Goal: Find specific page/section: Find specific page/section

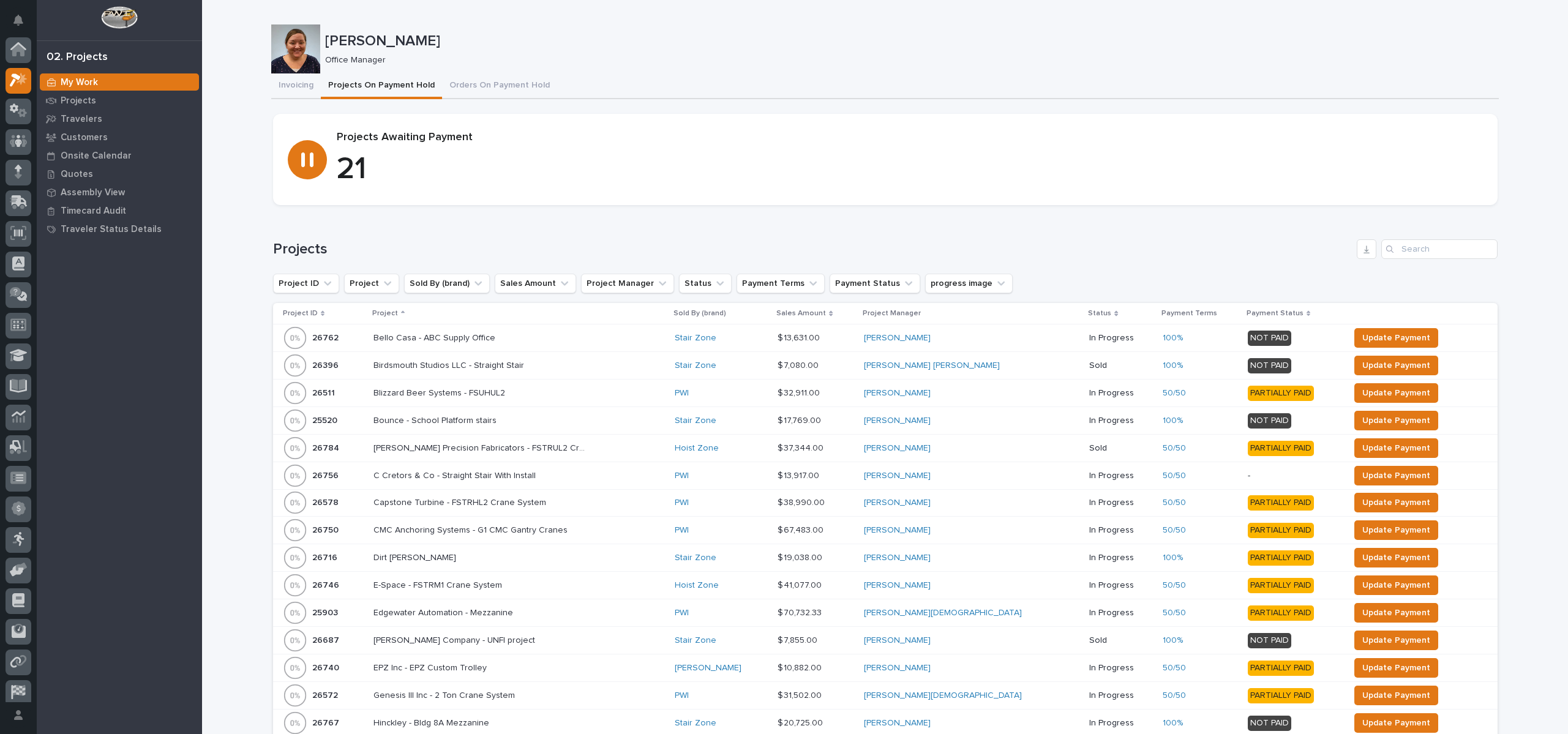
scroll to position [31, 0]
click at [111, 106] on div "Projects" at bounding box center [120, 100] width 160 height 17
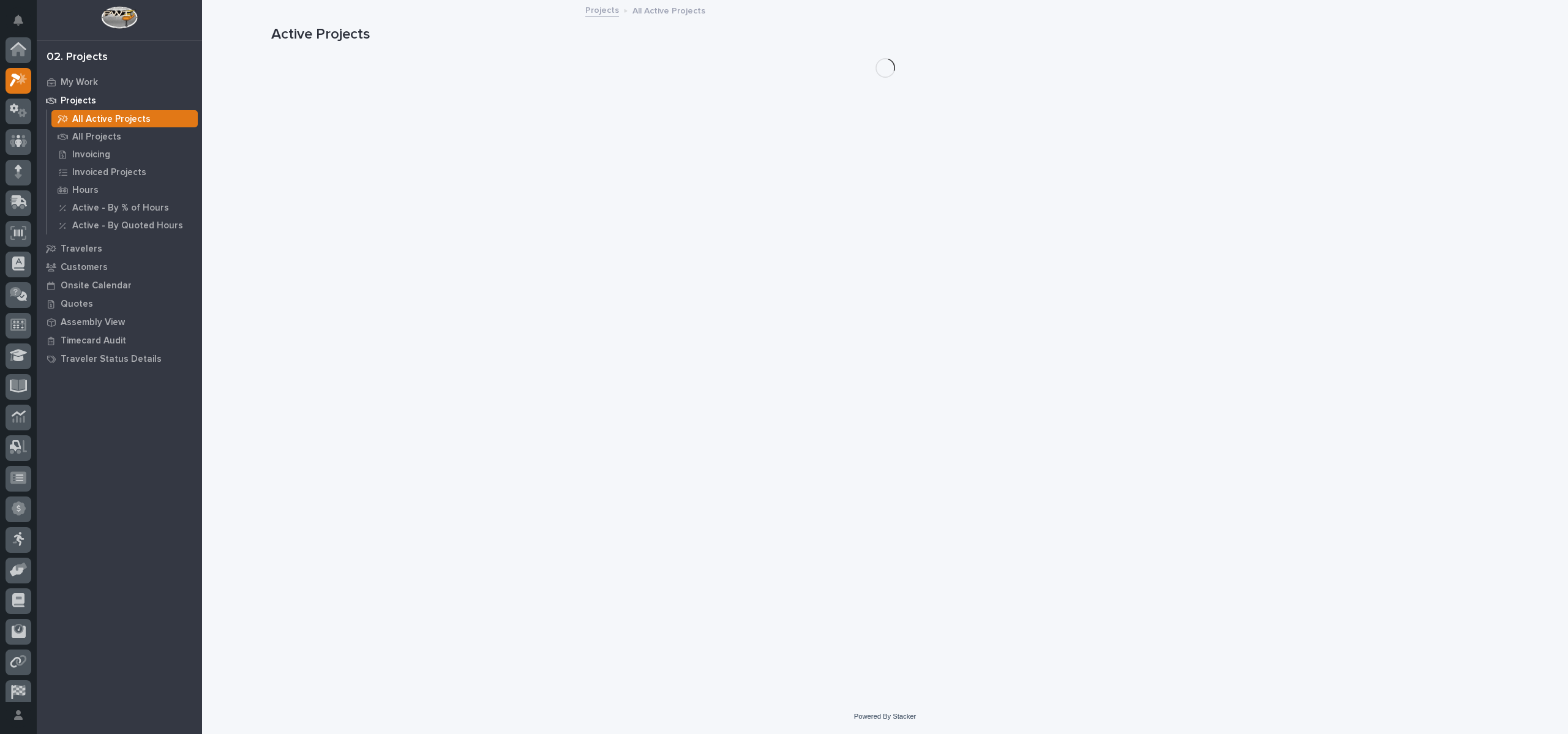
scroll to position [31, 0]
click at [101, 135] on p "All Projects" at bounding box center [96, 137] width 49 height 11
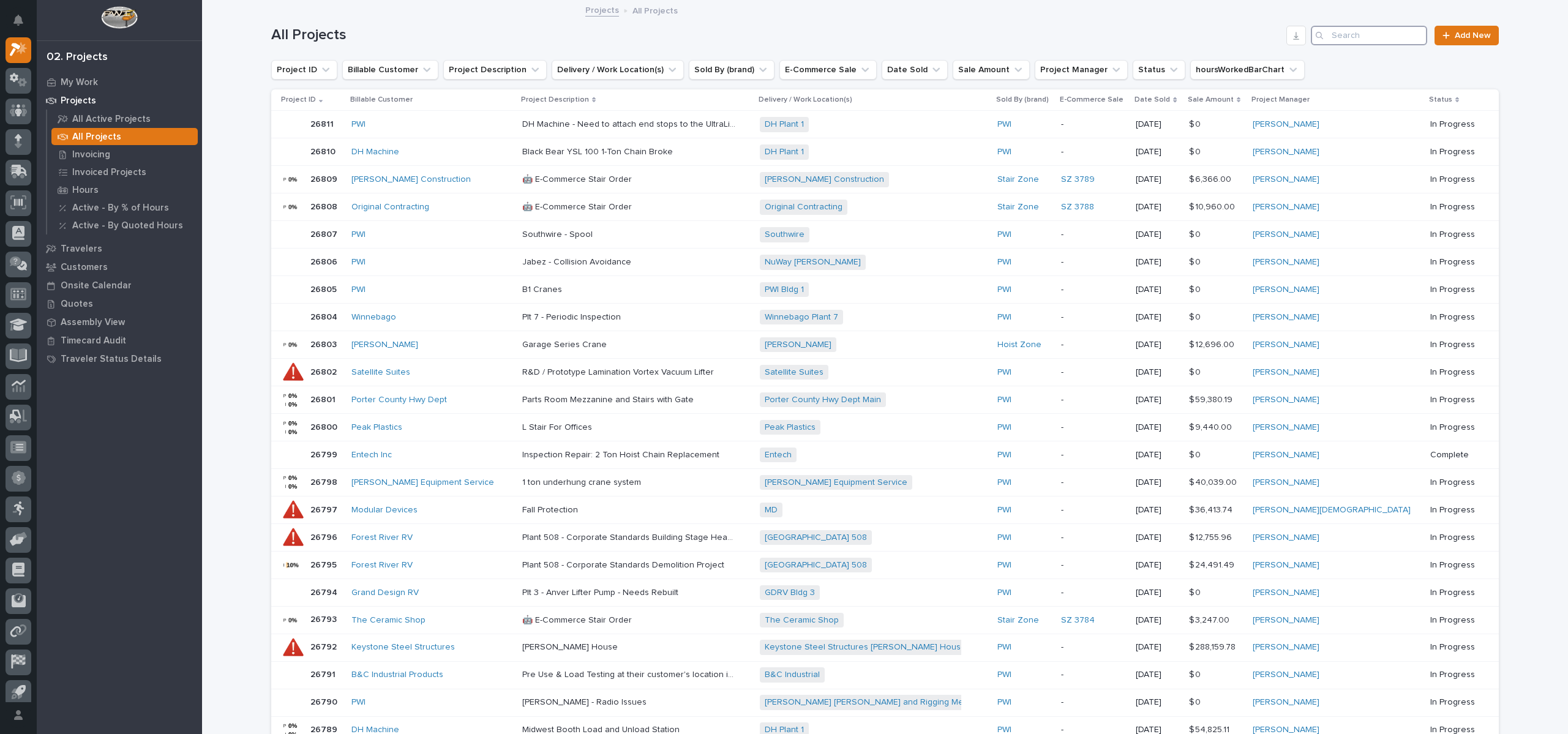
click at [1345, 37] on input "Search" at bounding box center [1368, 35] width 116 height 19
type input "26395"
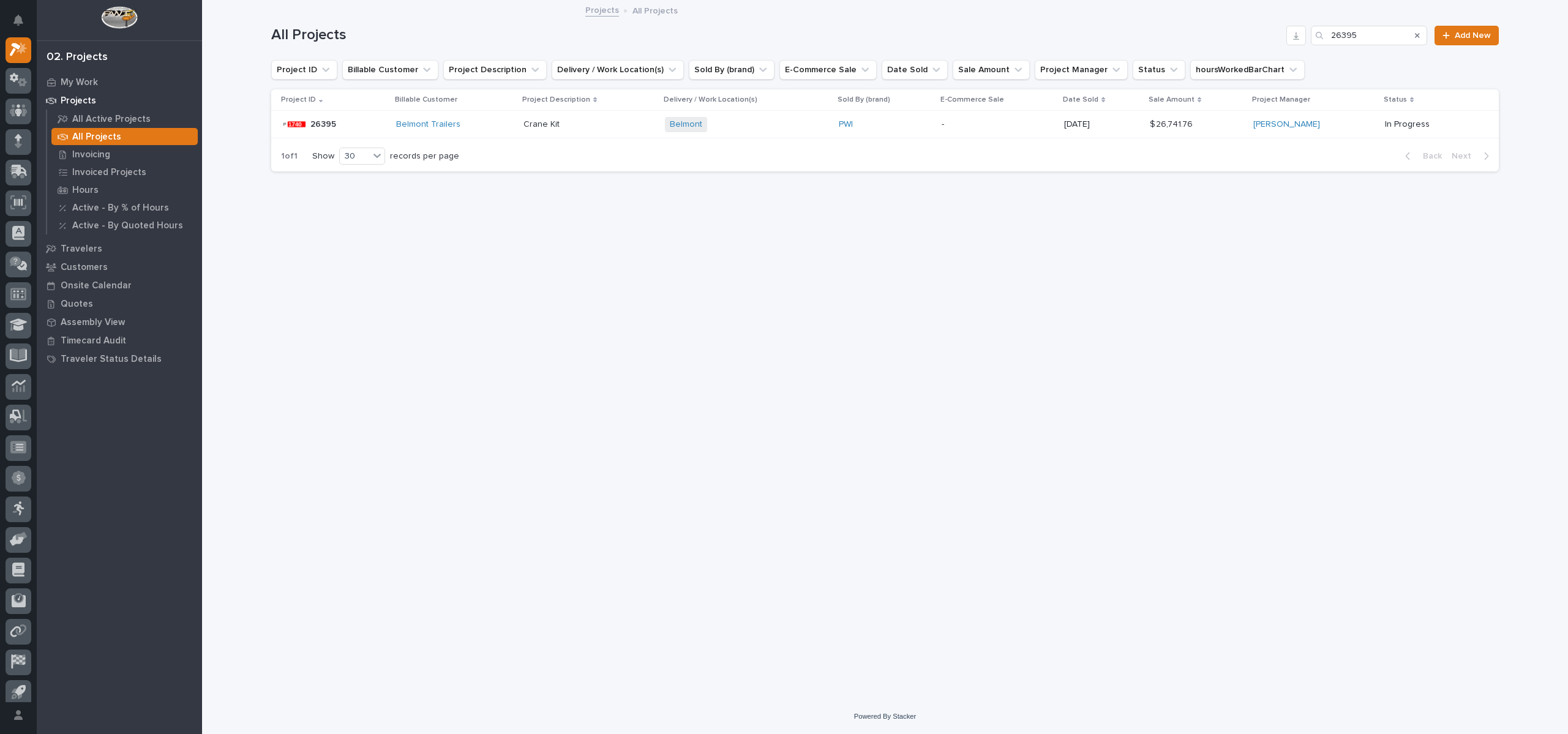
click at [319, 125] on p "26395" at bounding box center [324, 123] width 28 height 13
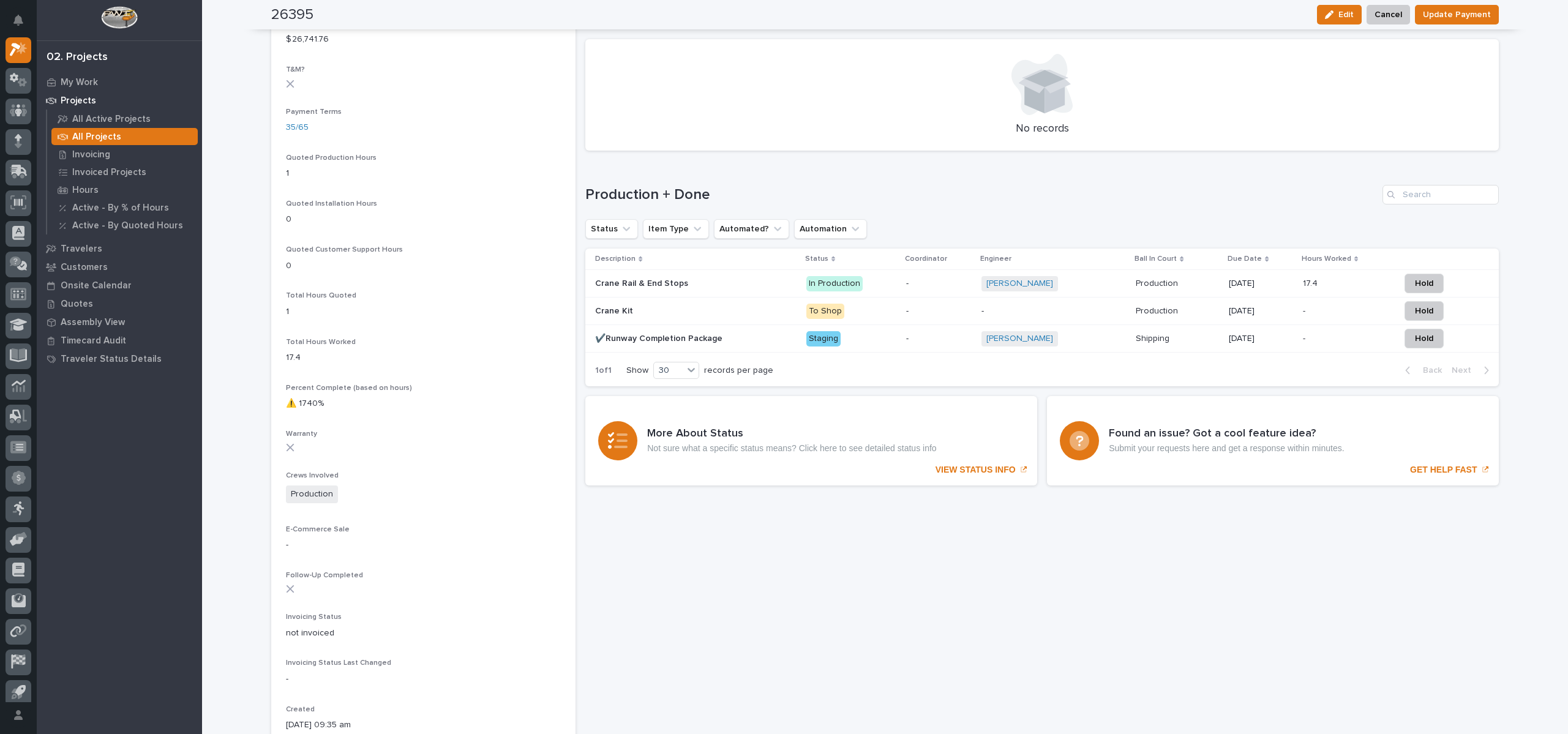
scroll to position [735, 0]
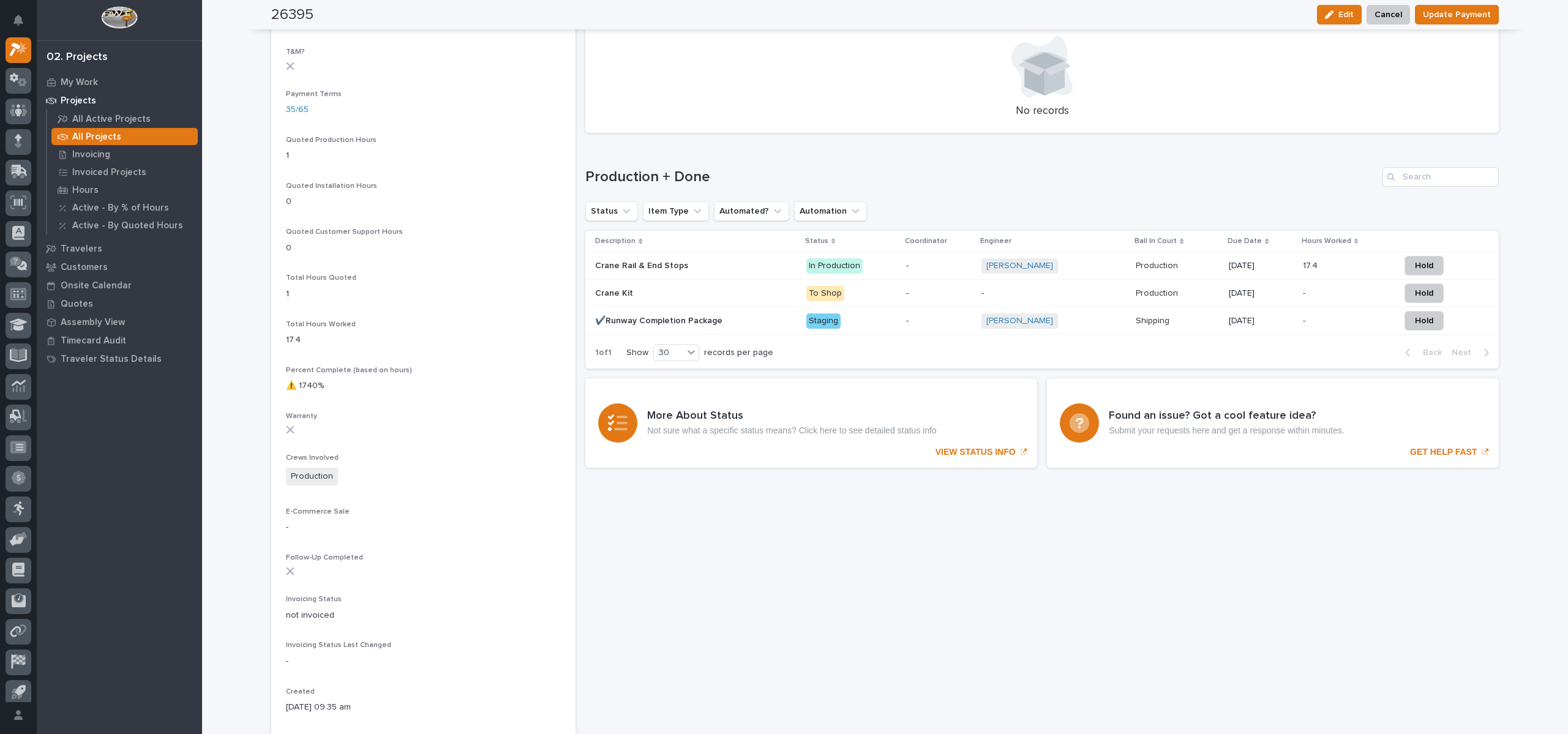
click at [637, 325] on p "✔️Runway Completion Package" at bounding box center [660, 320] width 130 height 13
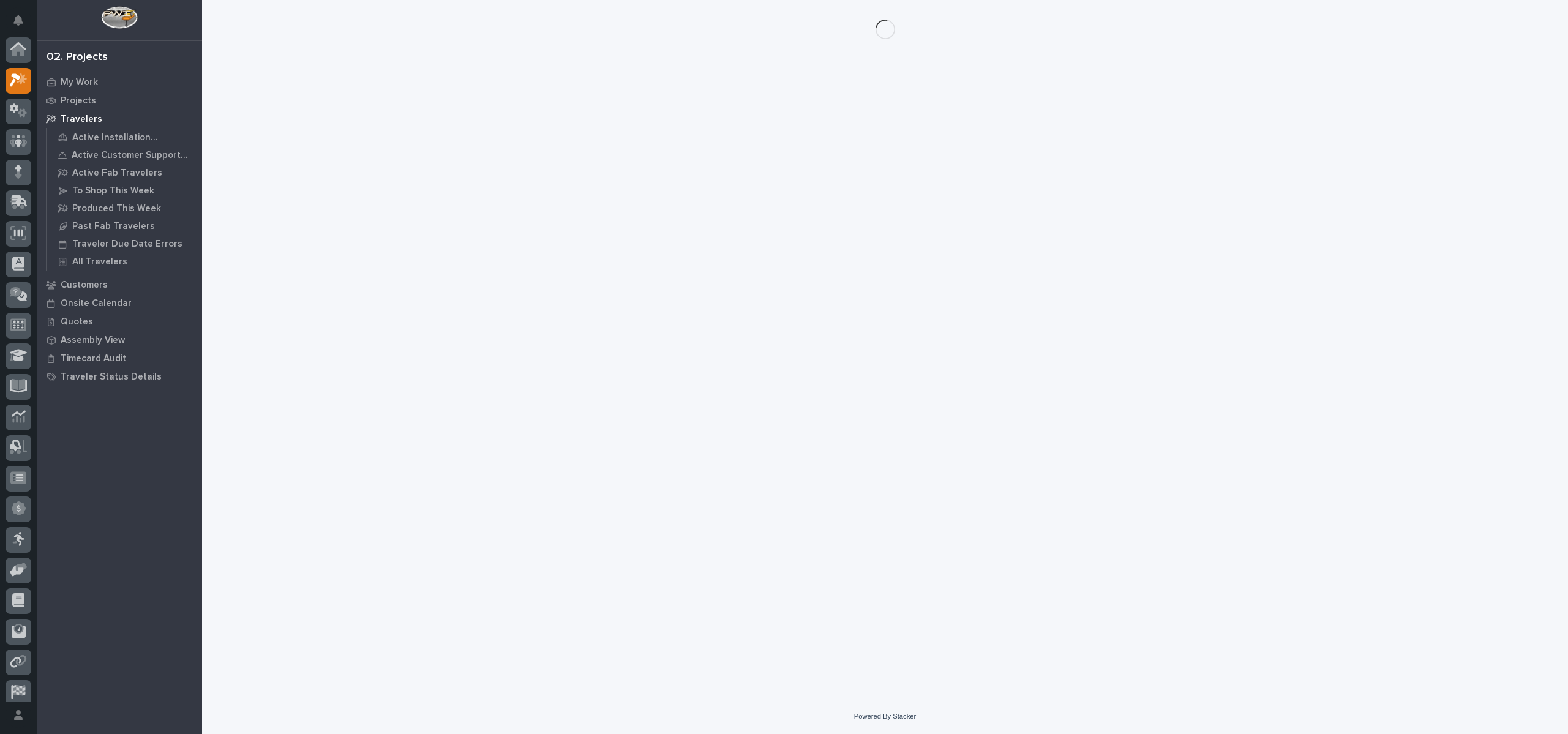
scroll to position [31, 0]
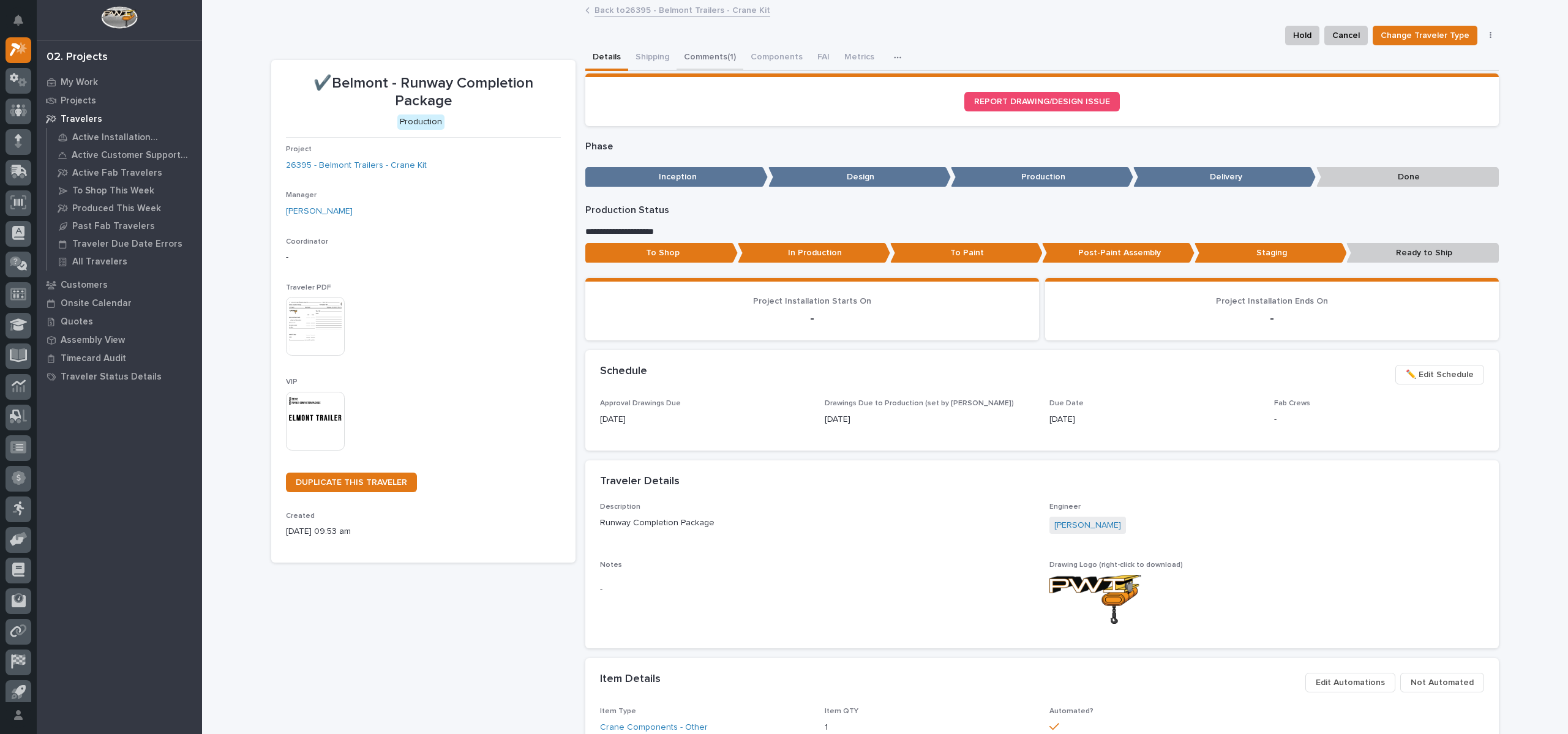
click at [713, 54] on button "Comments (1)" at bounding box center [710, 58] width 67 height 26
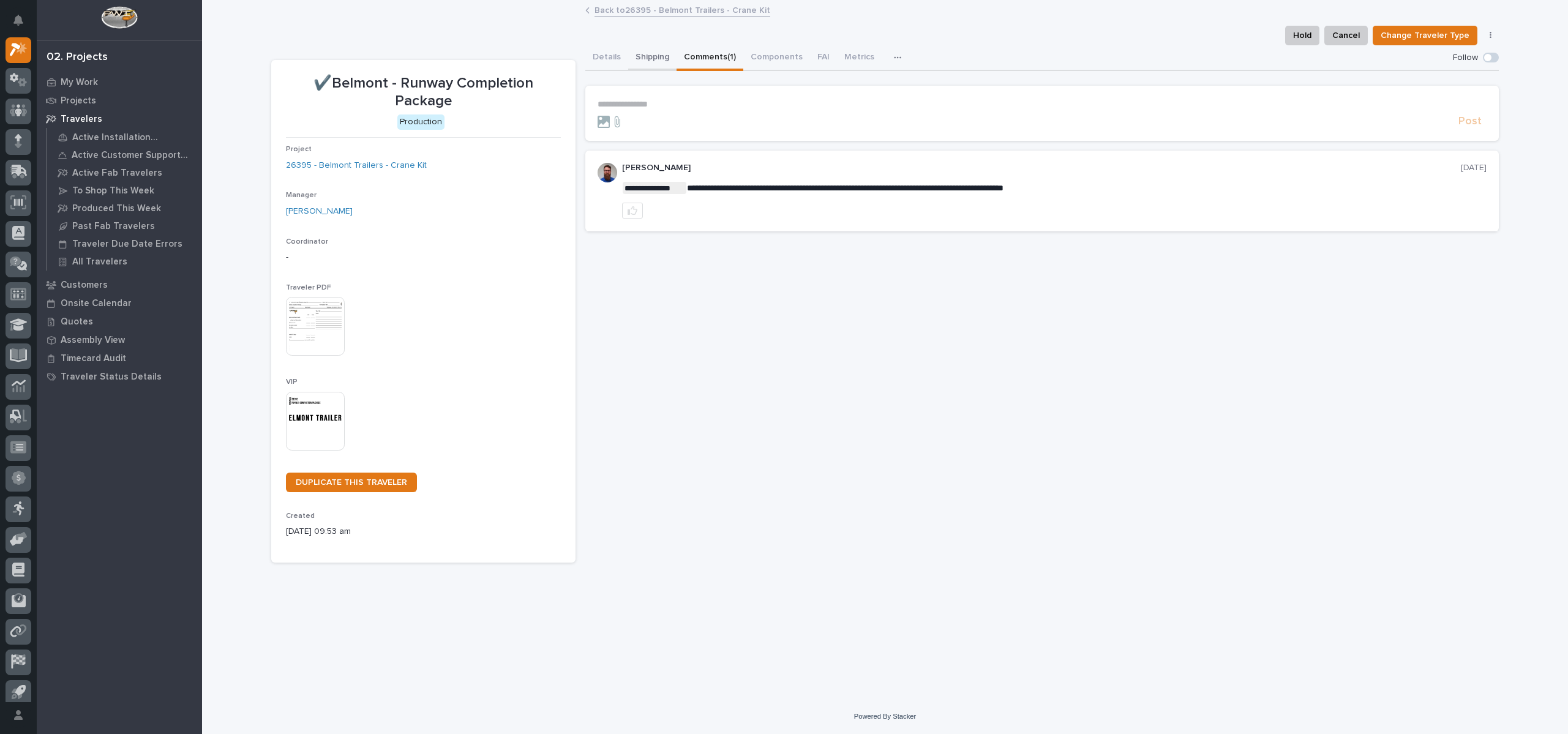
click at [662, 53] on button "Shipping" at bounding box center [652, 58] width 48 height 26
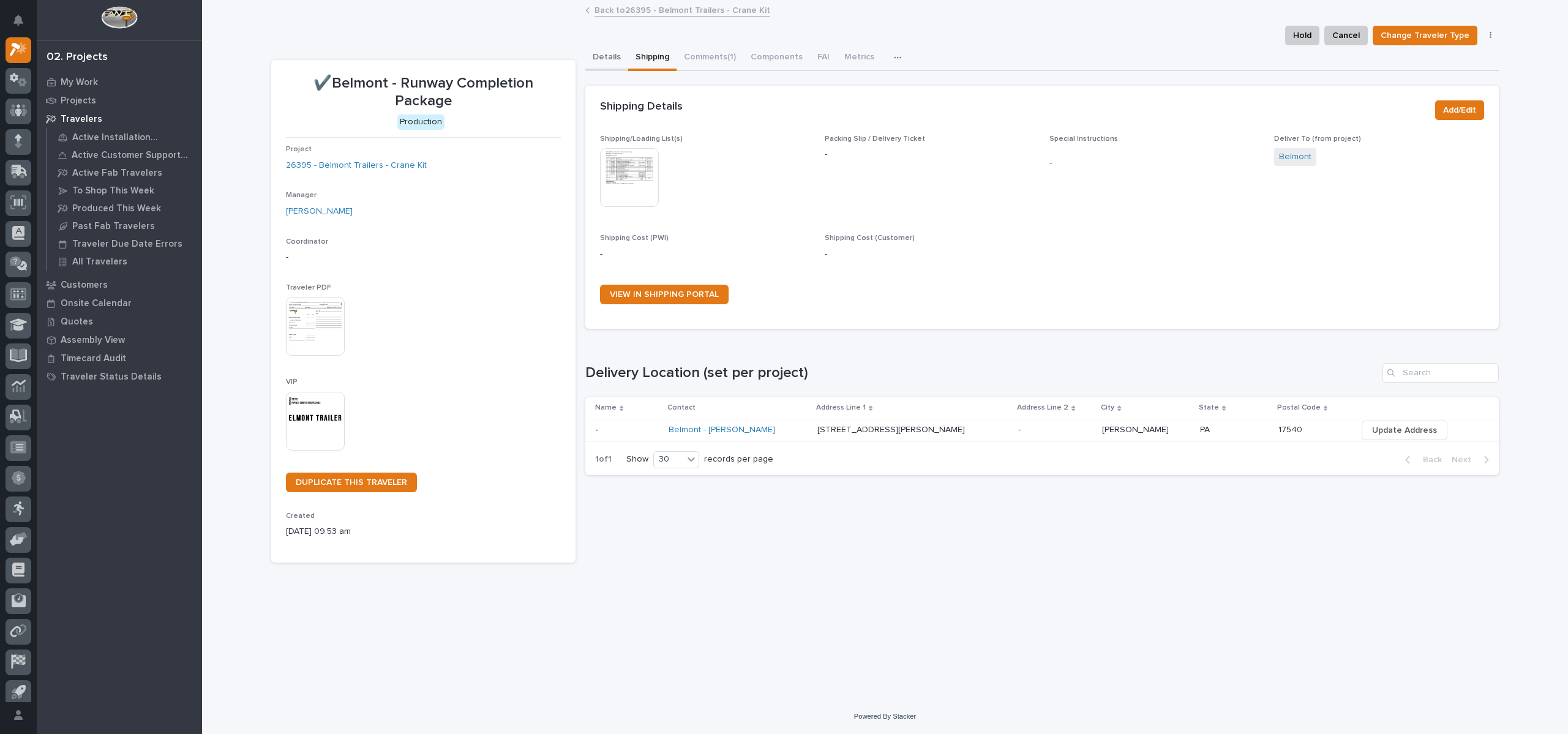
click at [600, 53] on button "Details" at bounding box center [607, 58] width 43 height 26
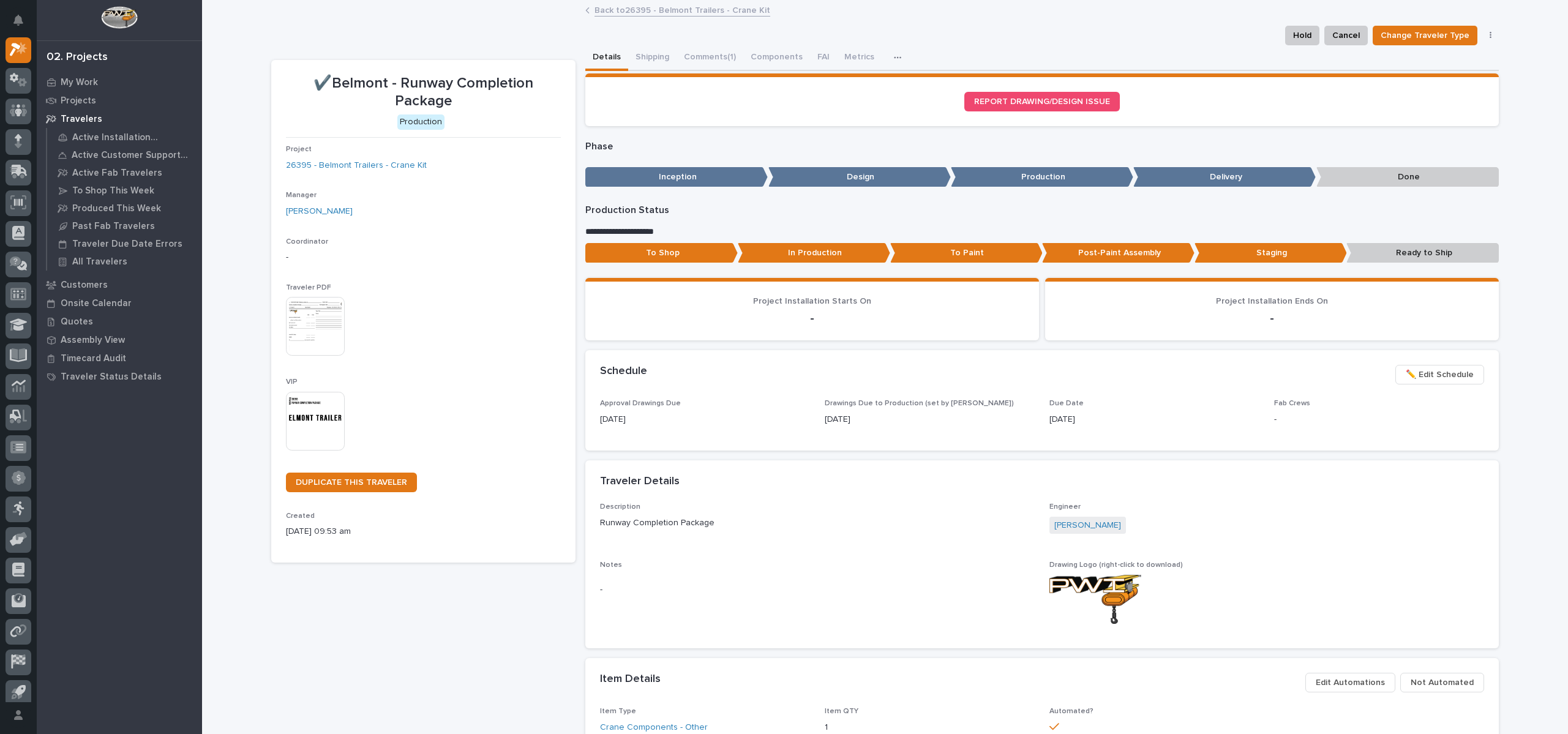
click at [693, 16] on link "Back to 26395 - Belmont Trailers - Crane Kit" at bounding box center [682, 9] width 175 height 14
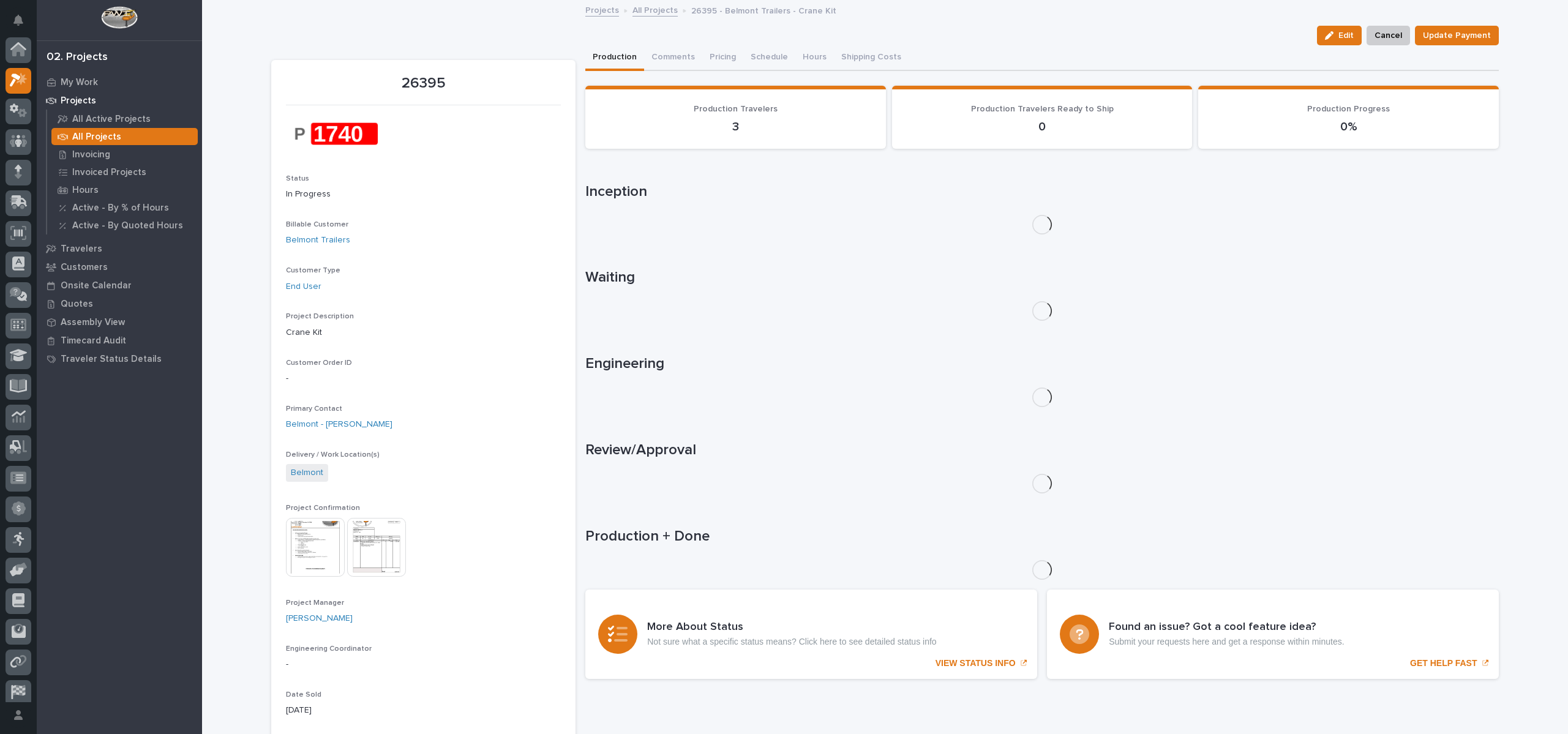
scroll to position [31, 0]
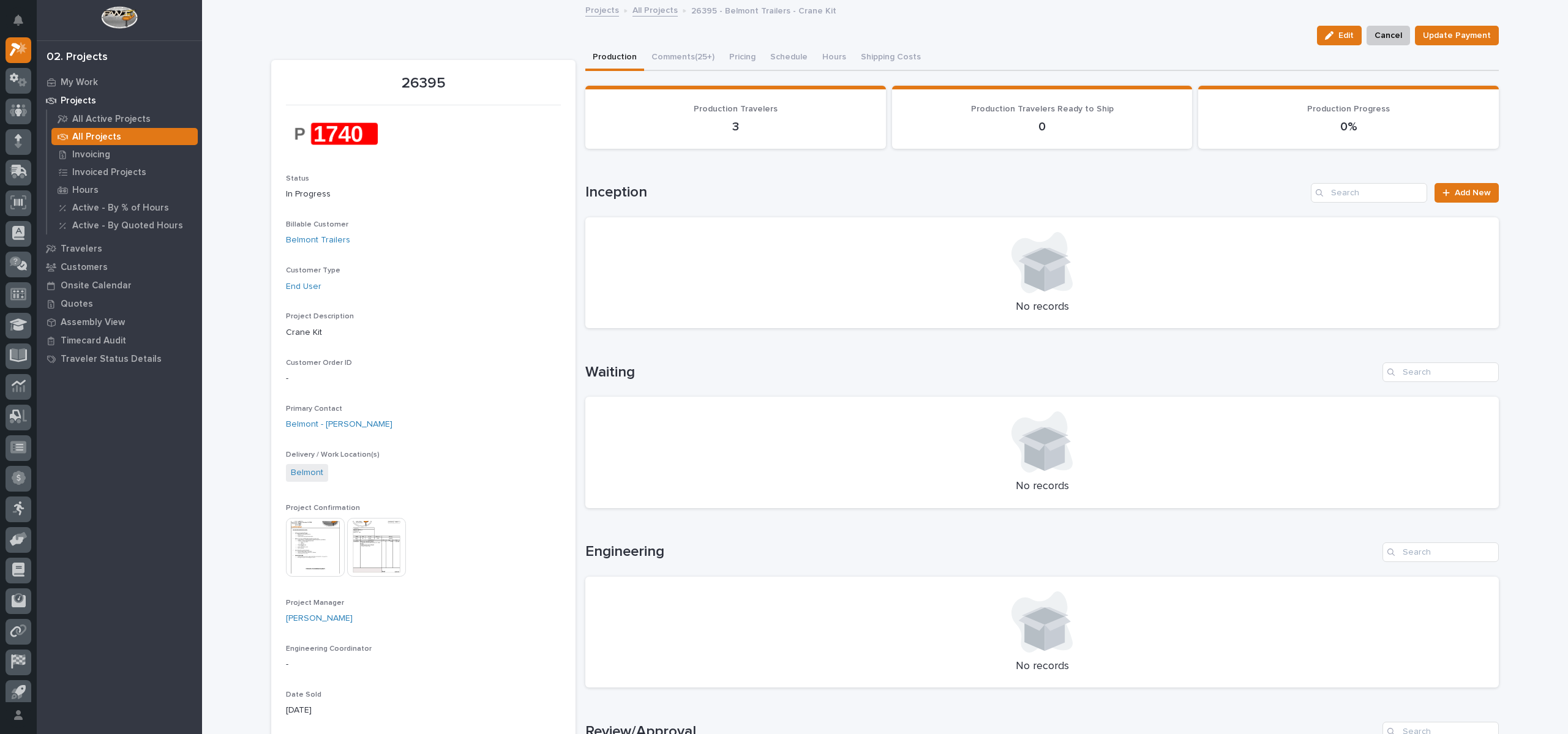
click at [646, 7] on link "All Projects" at bounding box center [654, 9] width 45 height 14
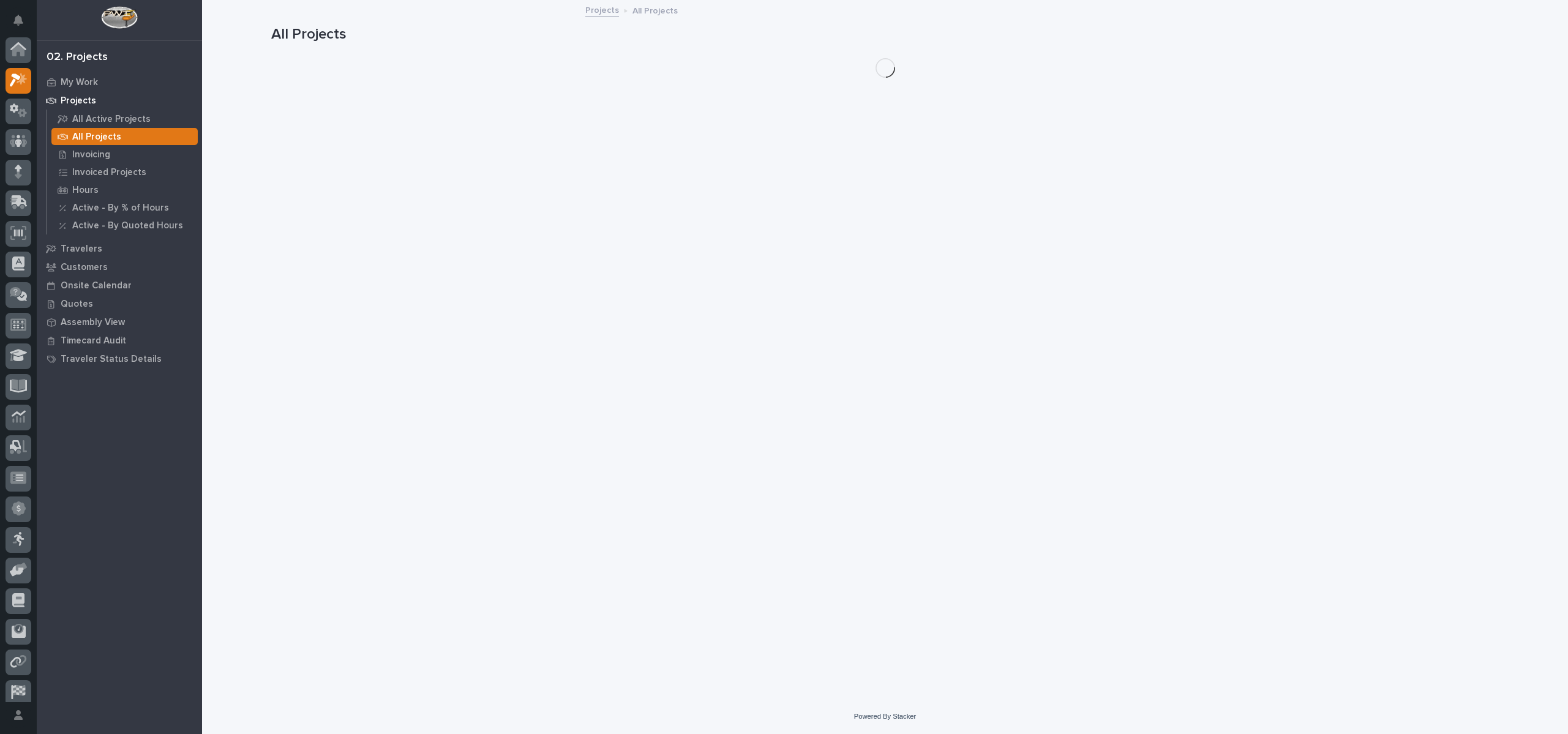
scroll to position [31, 0]
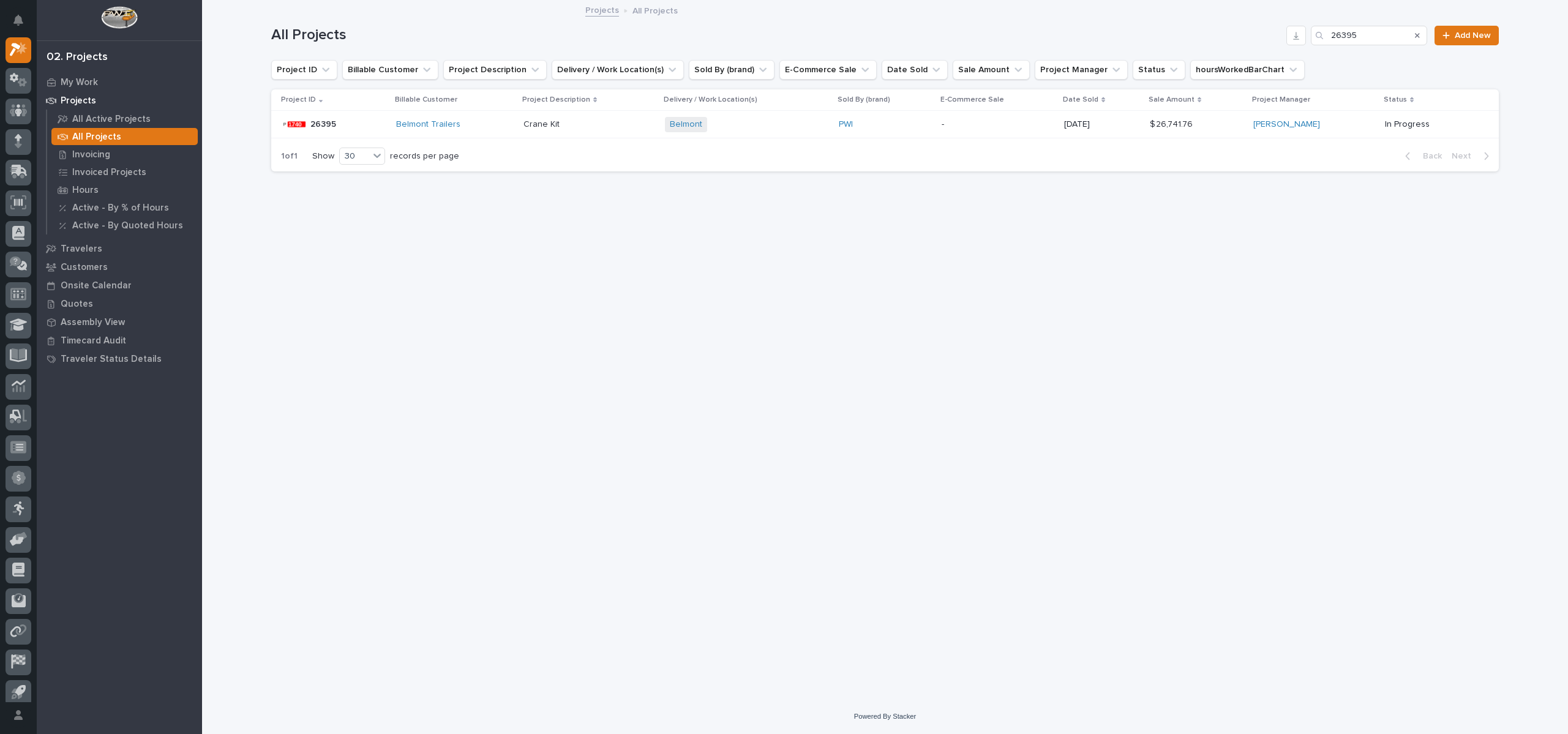
click at [610, 3] on link "Projects" at bounding box center [602, 9] width 33 height 14
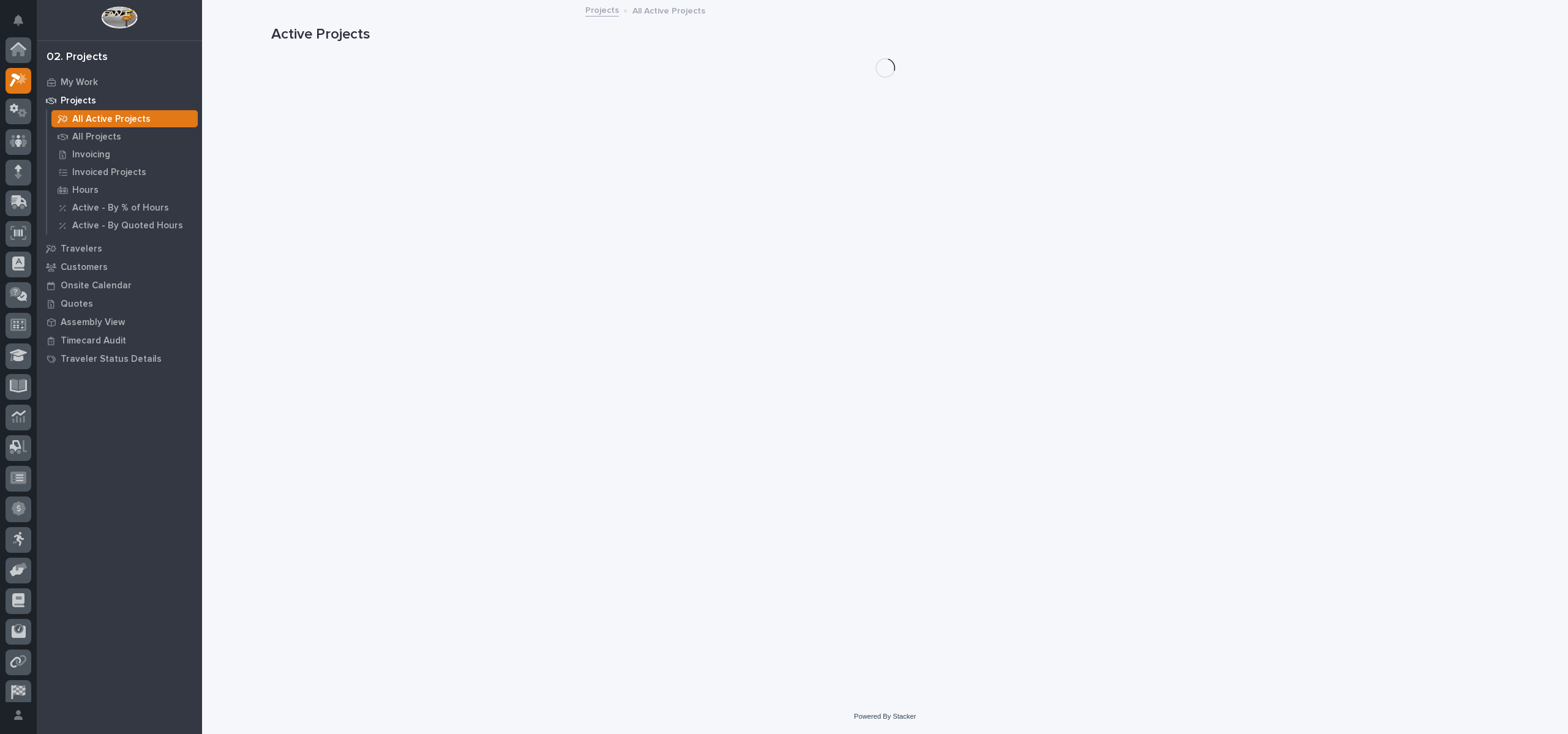
scroll to position [31, 0]
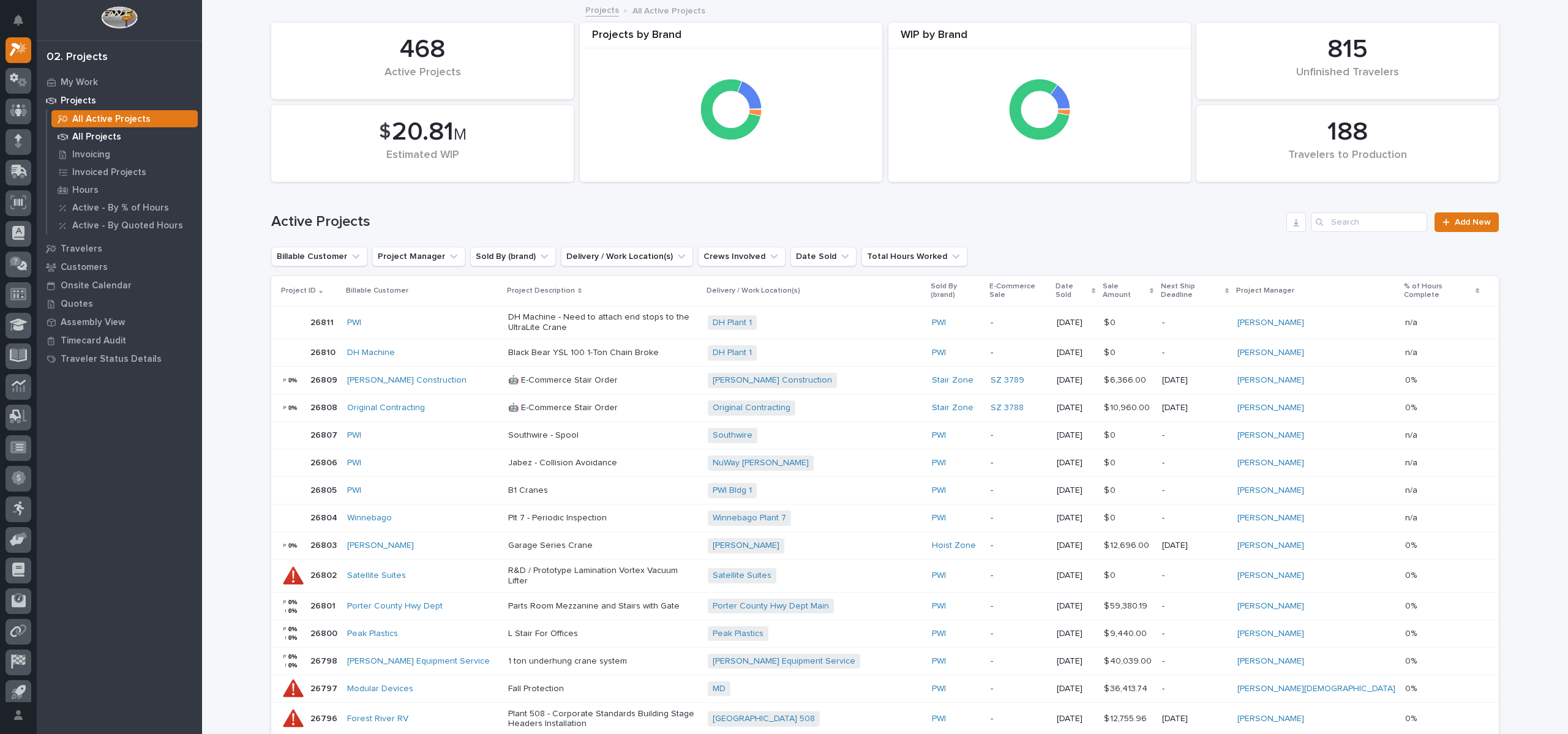
click at [135, 135] on div "All Projects" at bounding box center [124, 136] width 147 height 17
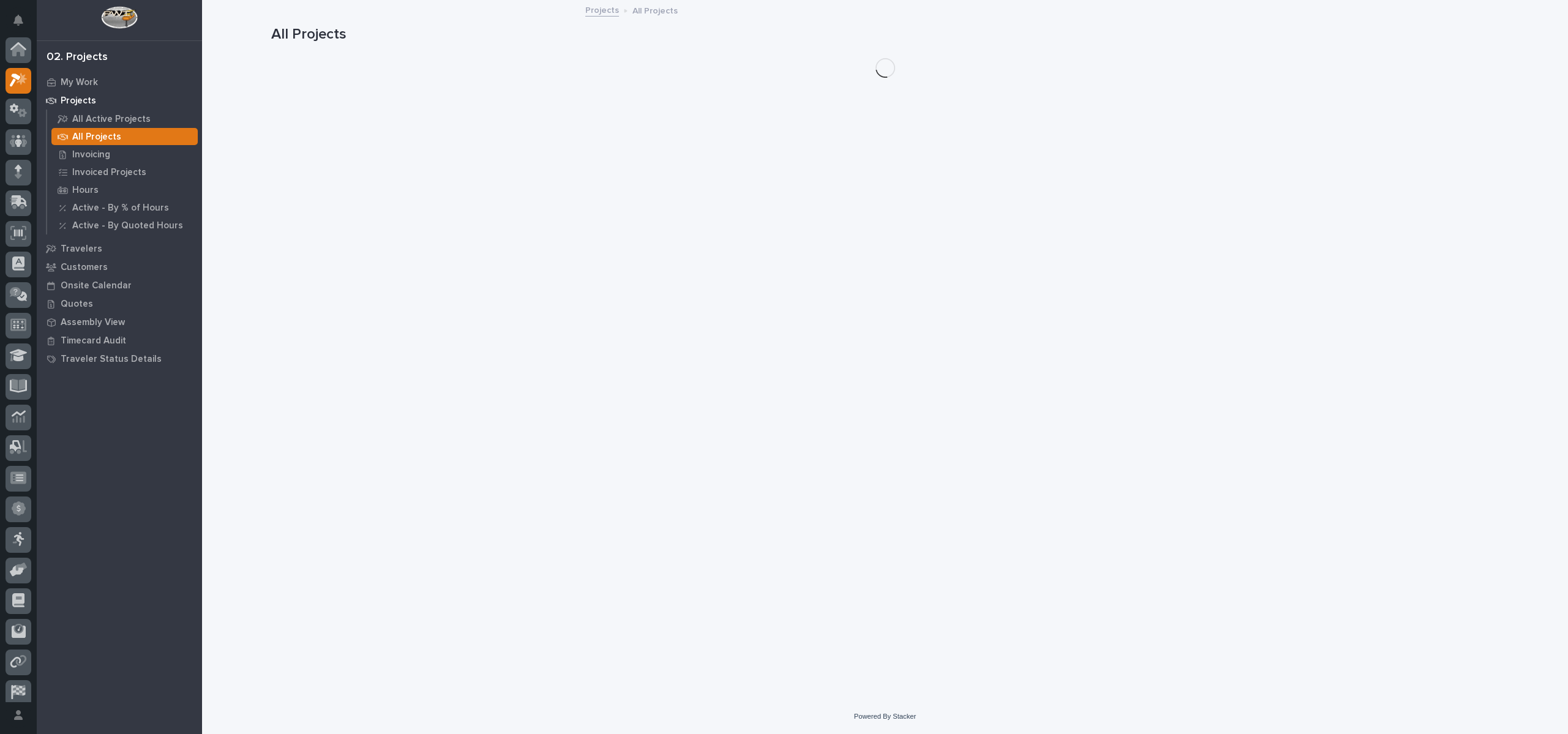
scroll to position [31, 0]
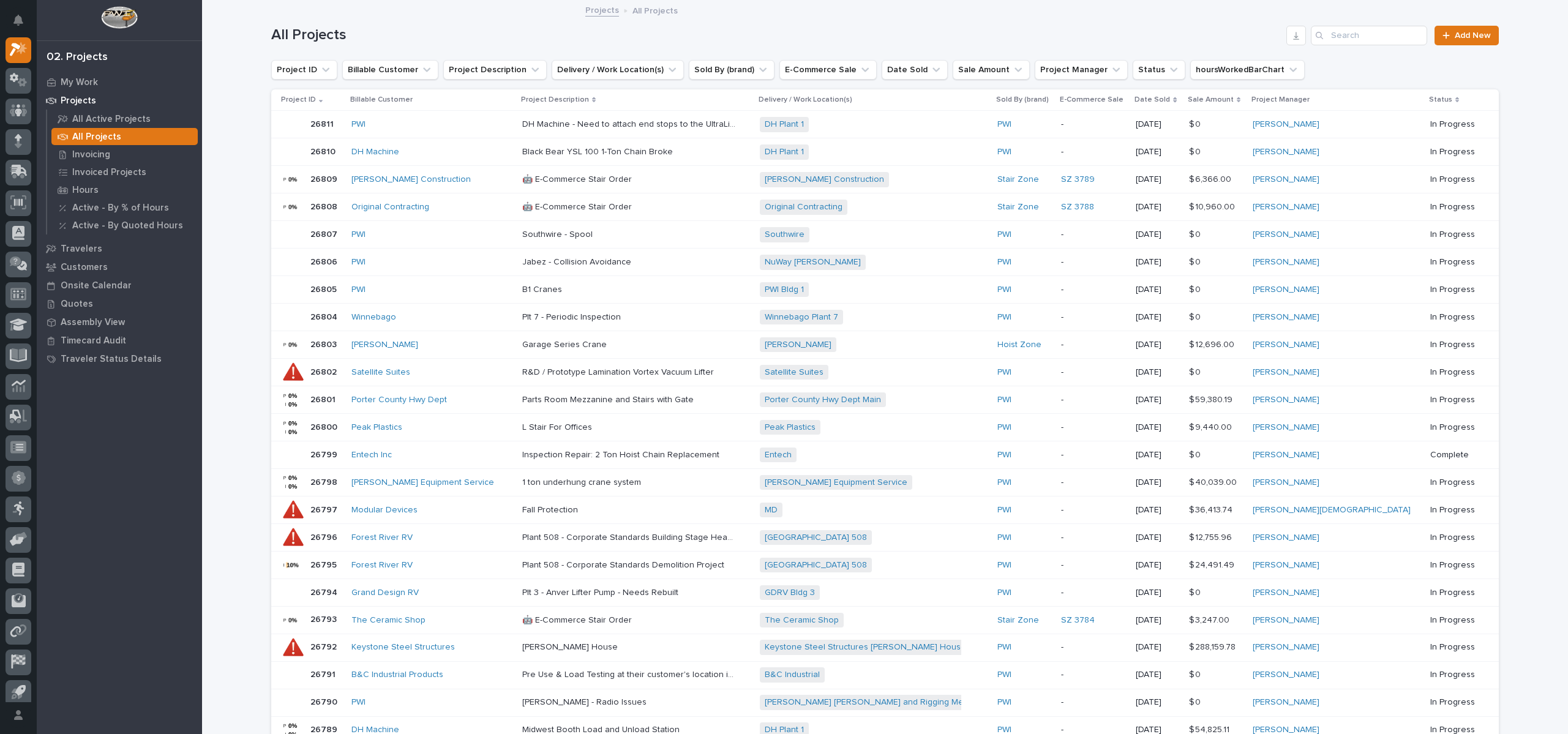
click at [122, 25] on img at bounding box center [119, 18] width 36 height 22
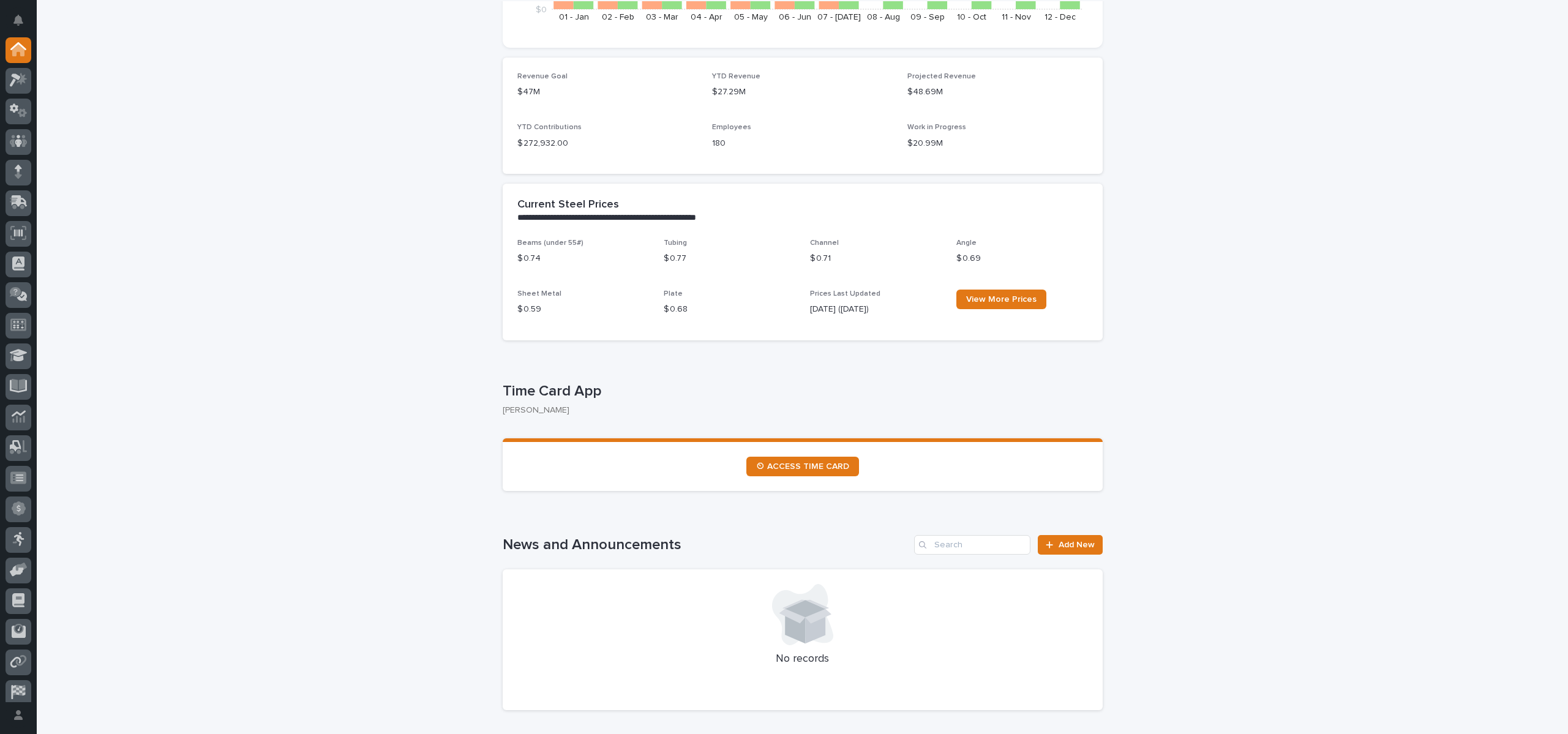
scroll to position [367, 0]
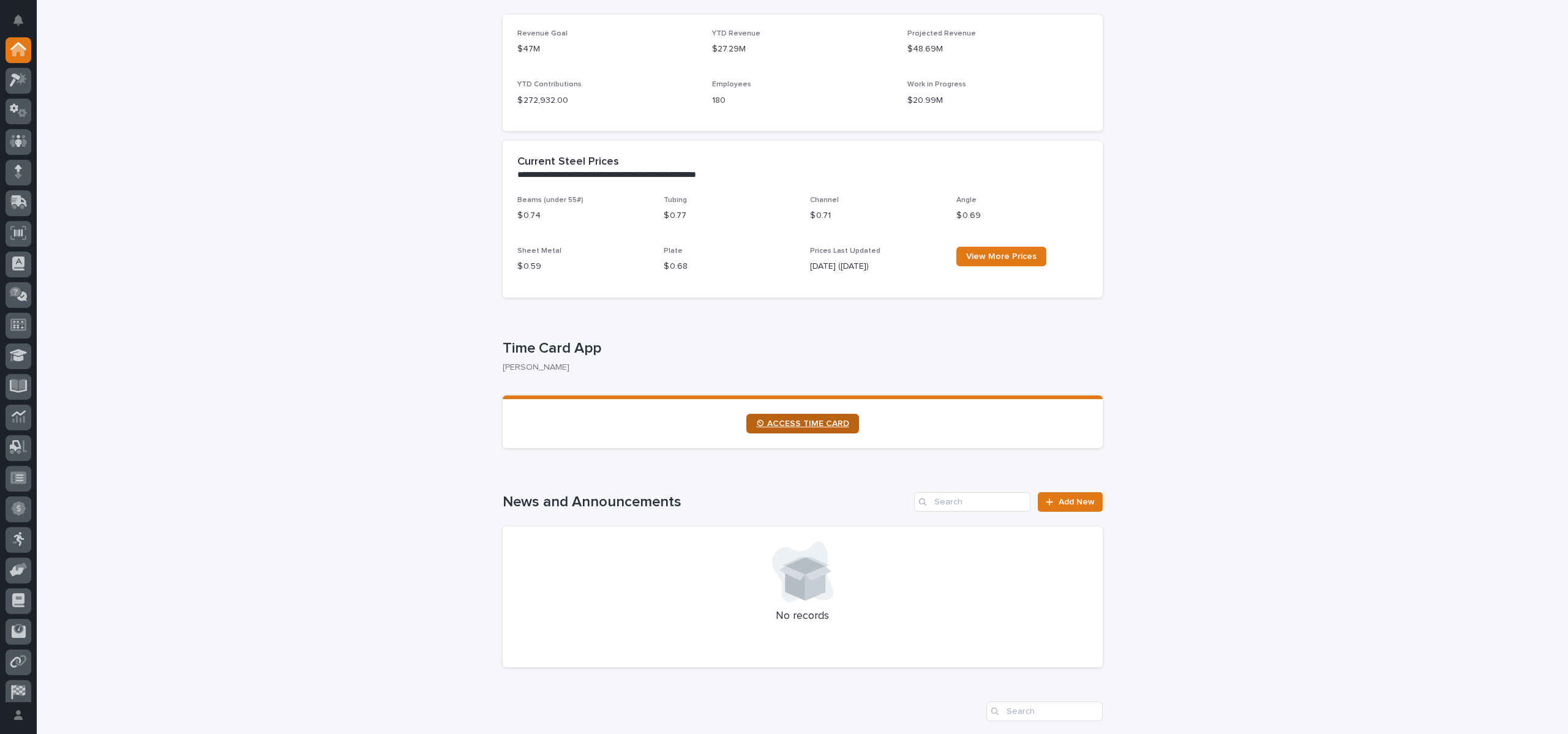
click at [825, 428] on link "⏲ ACCESS TIME CARD" at bounding box center [802, 423] width 112 height 19
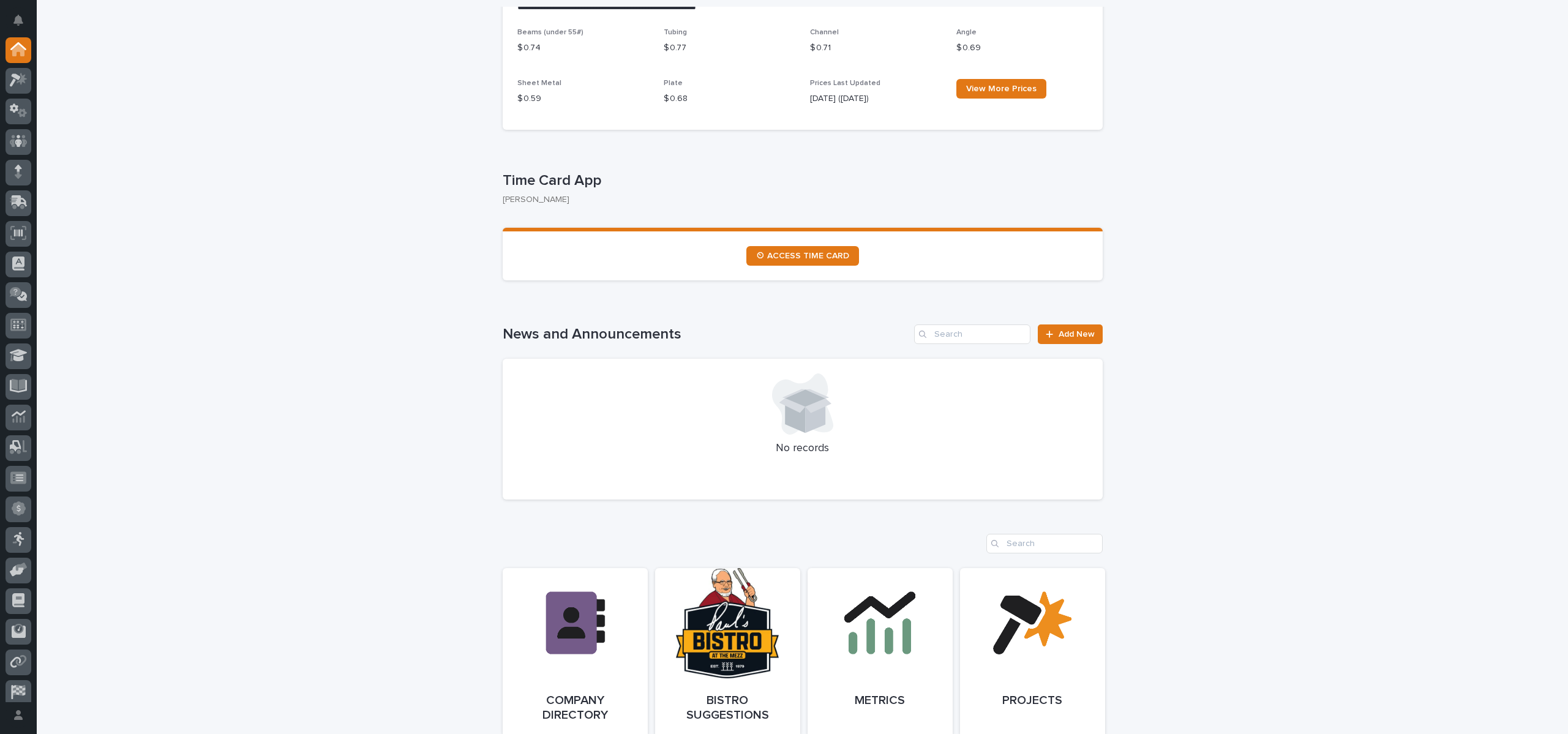
scroll to position [551, 0]
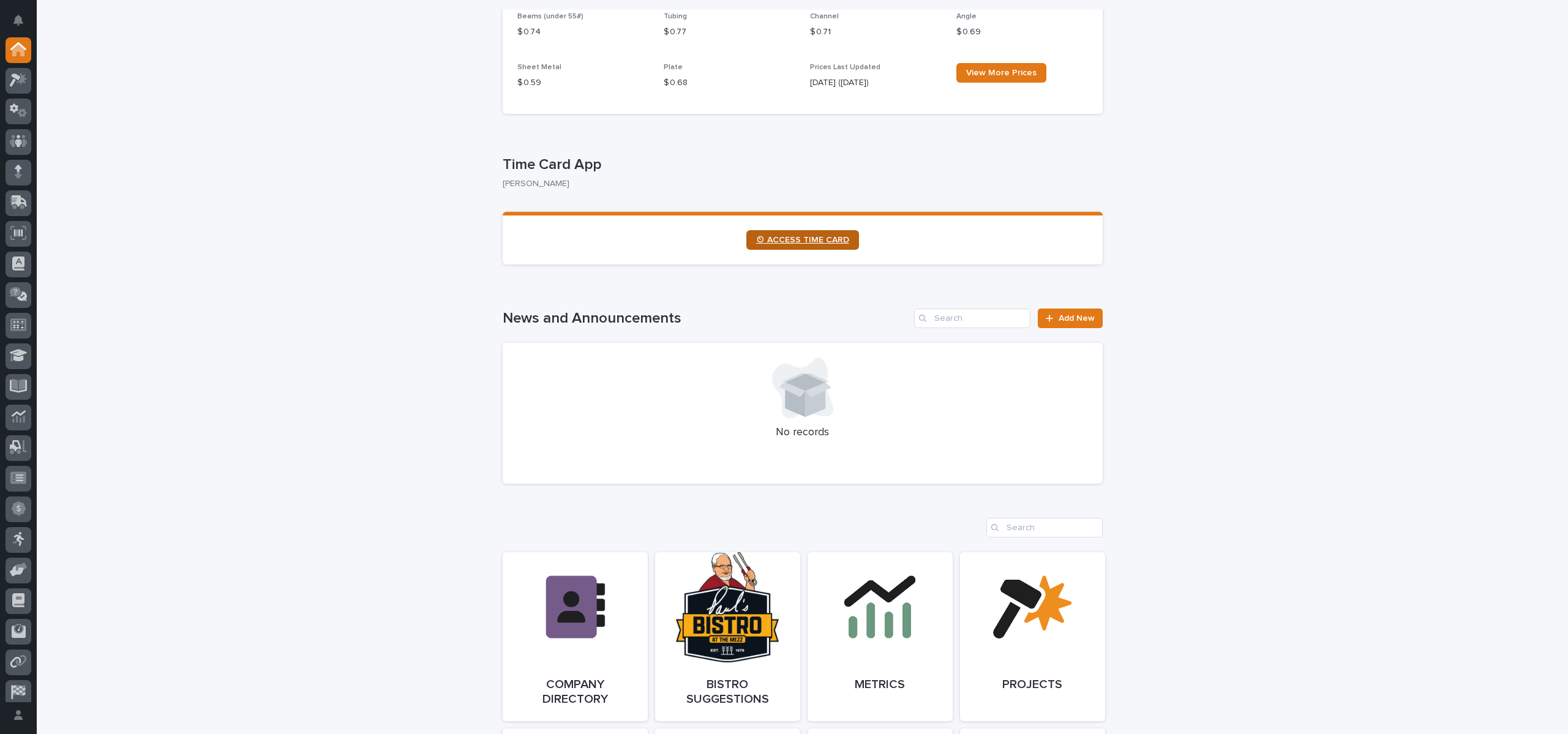
click at [808, 236] on span "⏲ ACCESS TIME CARD" at bounding box center [803, 239] width 93 height 8
